Goal: Task Accomplishment & Management: Manage account settings

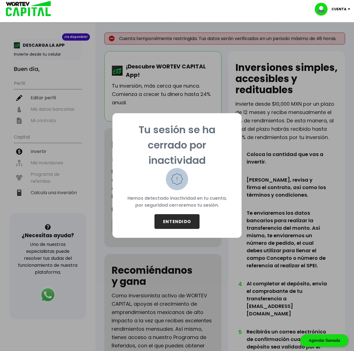
click at [179, 223] on button "ENTENDIDO" at bounding box center [176, 221] width 45 height 15
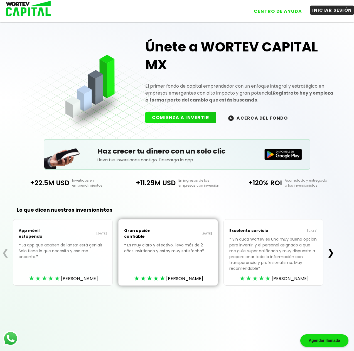
click at [321, 9] on button "INICIAR SESIÓN" at bounding box center [332, 10] width 44 height 9
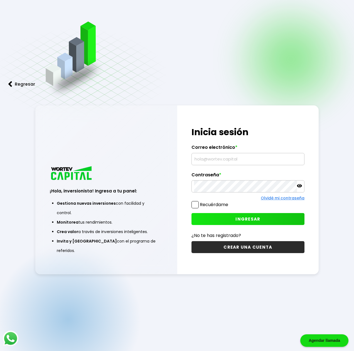
click at [223, 162] on input "text" at bounding box center [248, 159] width 108 height 12
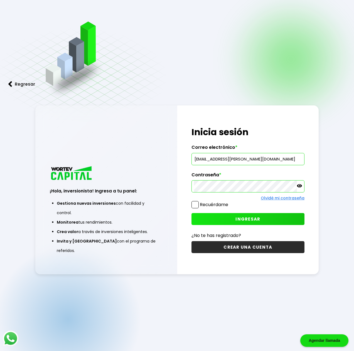
type input "[EMAIL_ADDRESS][PERSON_NAME][DOMAIN_NAME]"
click at [195, 204] on span at bounding box center [194, 204] width 7 height 7
click at [229, 202] on input "Recuérdame" at bounding box center [229, 202] width 0 height 0
click at [237, 216] on button "INGRESAR" at bounding box center [247, 219] width 113 height 12
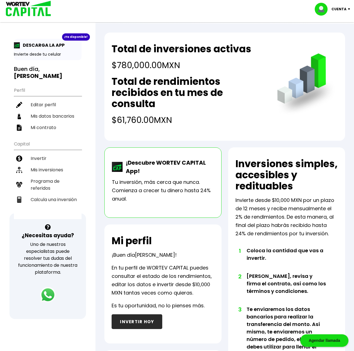
click at [348, 8] on div "Cuenta" at bounding box center [333, 9] width 39 height 13
click at [333, 37] on li "Cerrar sesión" at bounding box center [332, 36] width 44 height 11
